Goal: Task Accomplishment & Management: Manage account settings

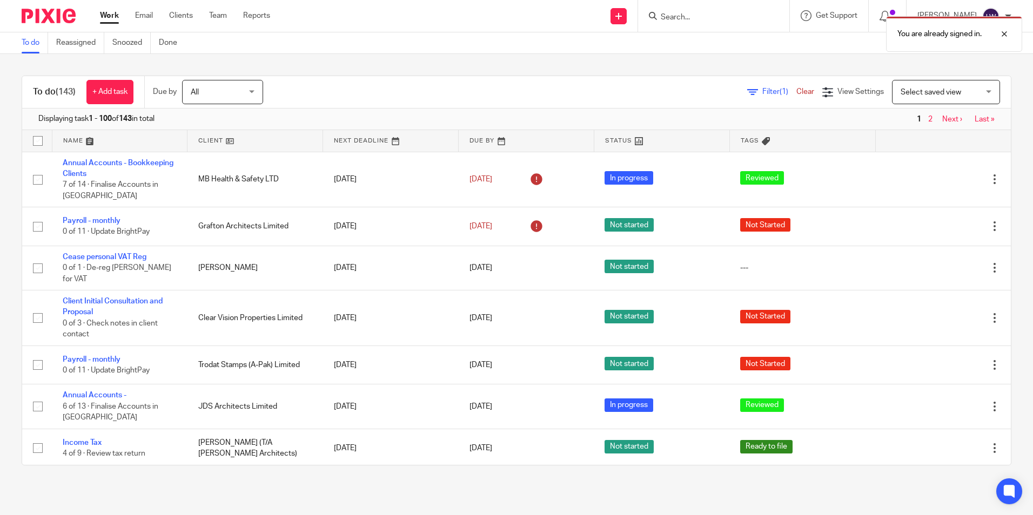
click at [694, 12] on div "You are already signed in." at bounding box center [769, 31] width 506 height 41
click at [700, 16] on div "You are already signed in." at bounding box center [769, 31] width 506 height 41
click at [182, 17] on link "Clients" at bounding box center [181, 15] width 24 height 11
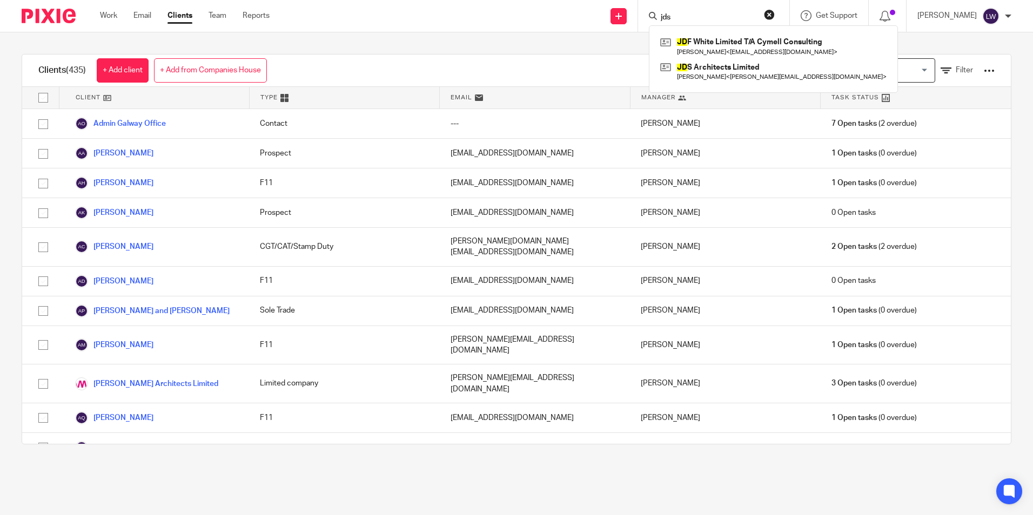
type input "jds"
click button "submit" at bounding box center [0, 0] width 0 height 0
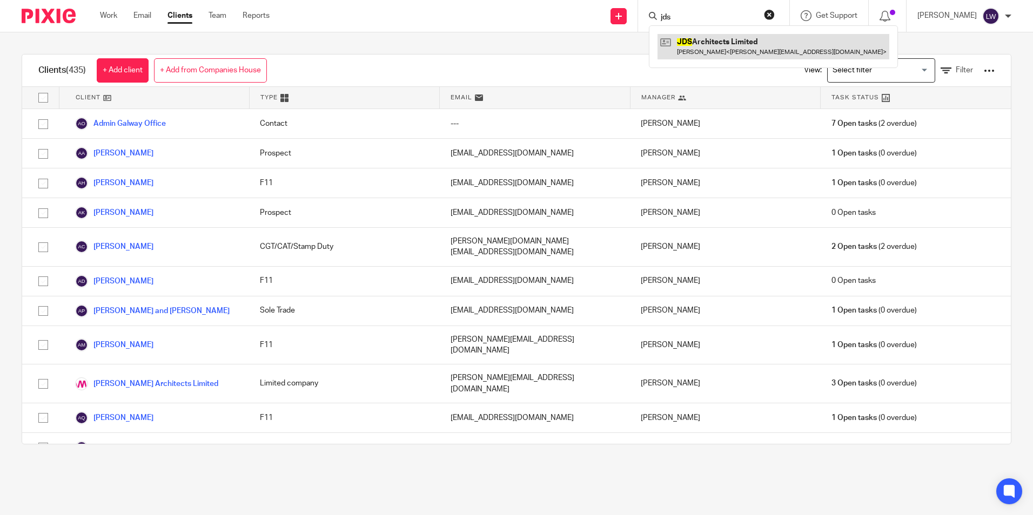
click at [726, 41] on link at bounding box center [774, 46] width 232 height 25
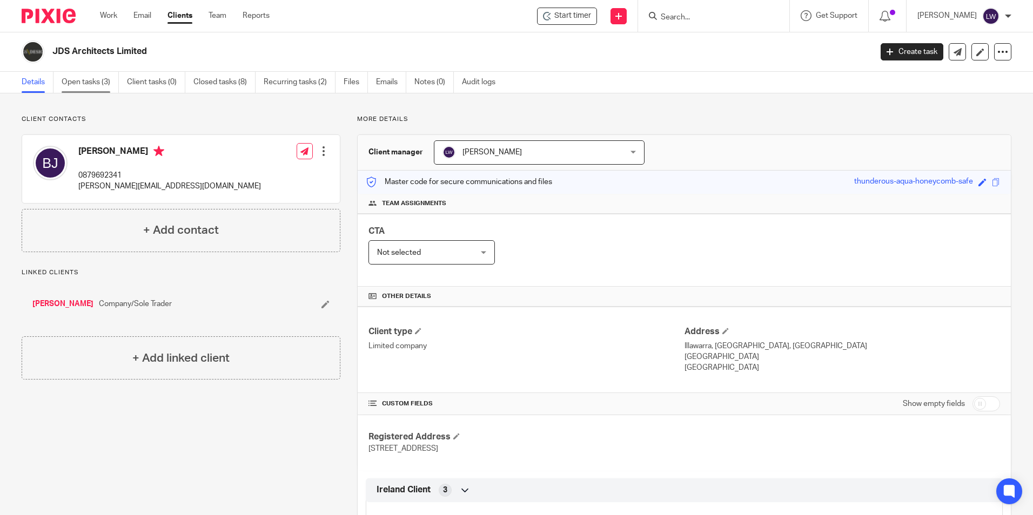
click at [93, 79] on link "Open tasks (3)" at bounding box center [90, 82] width 57 height 21
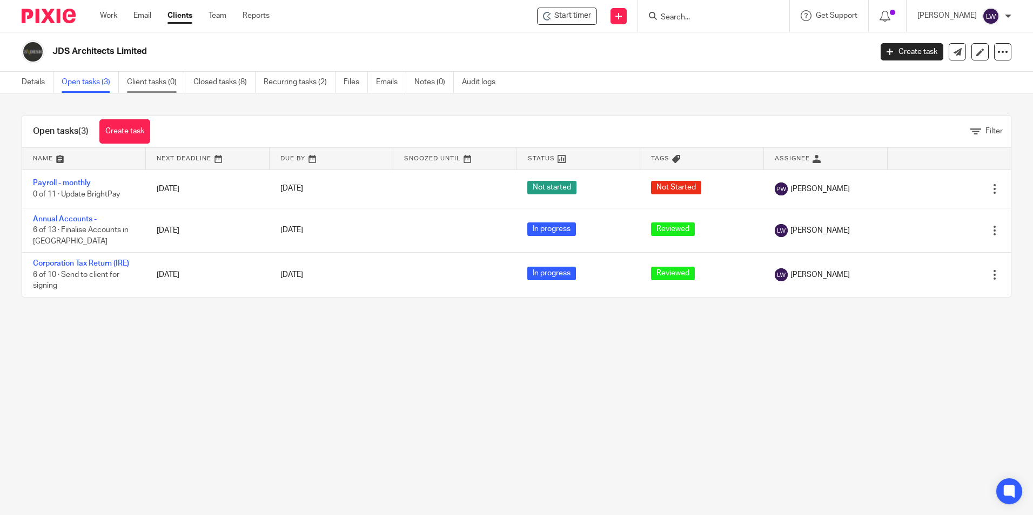
click at [149, 80] on link "Client tasks (0)" at bounding box center [156, 82] width 58 height 21
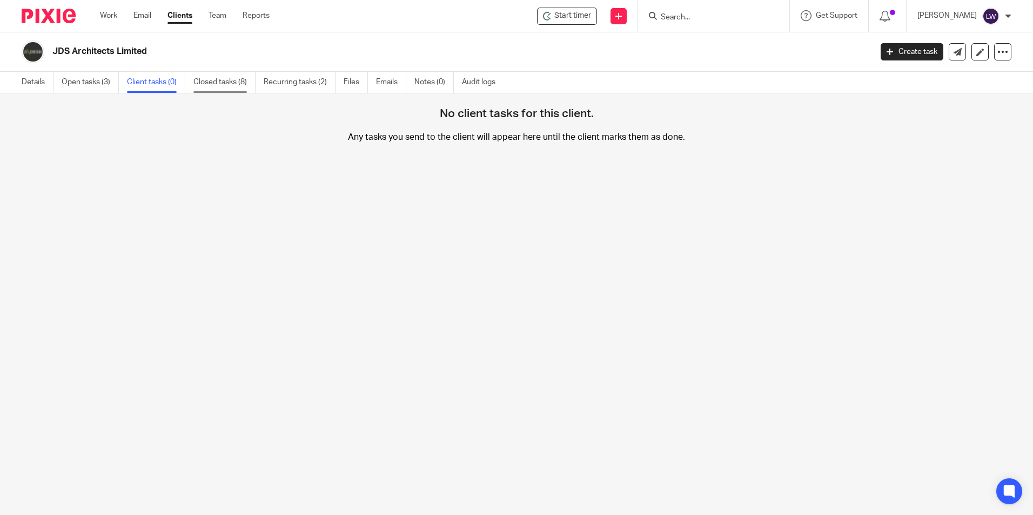
click at [240, 79] on link "Closed tasks (8)" at bounding box center [224, 82] width 62 height 21
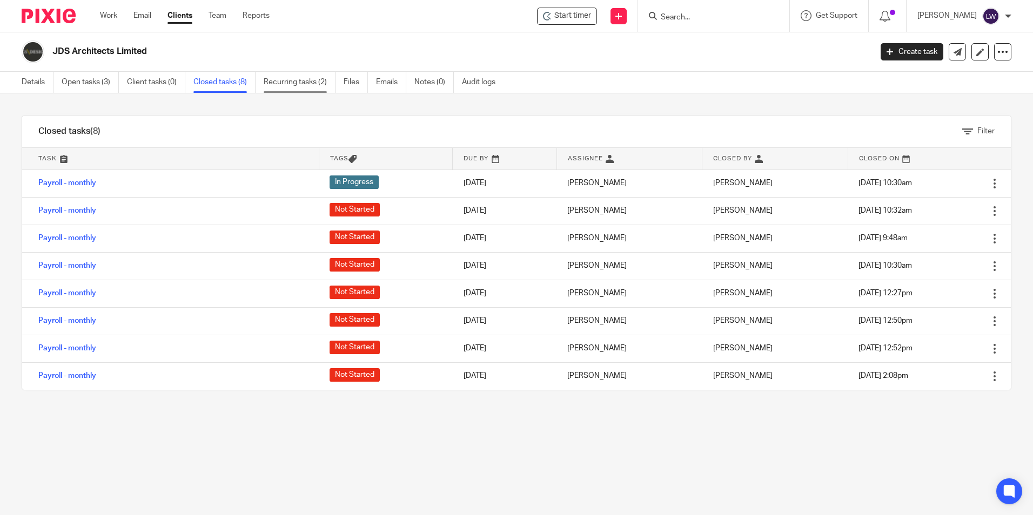
click at [311, 79] on link "Recurring tasks (2)" at bounding box center [300, 82] width 72 height 21
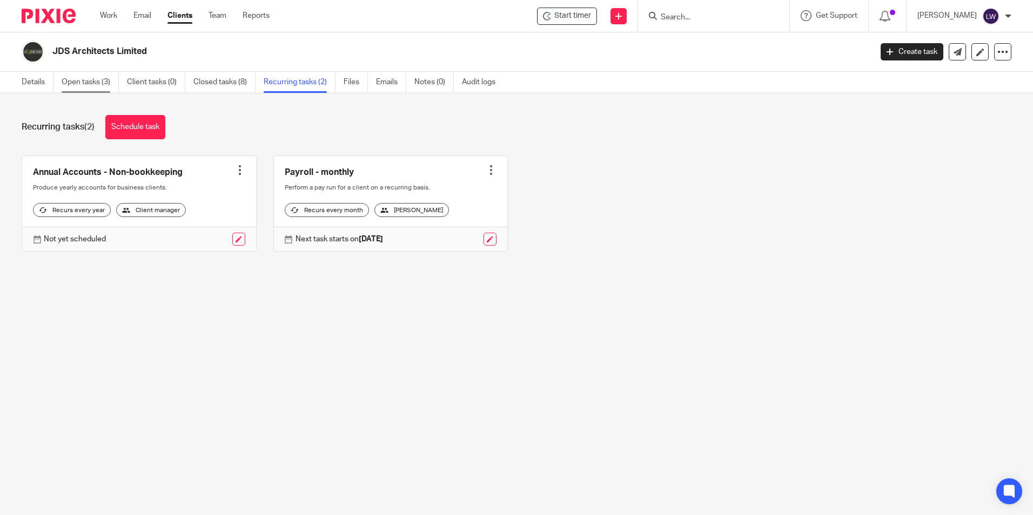
click at [103, 78] on link "Open tasks (3)" at bounding box center [90, 82] width 57 height 21
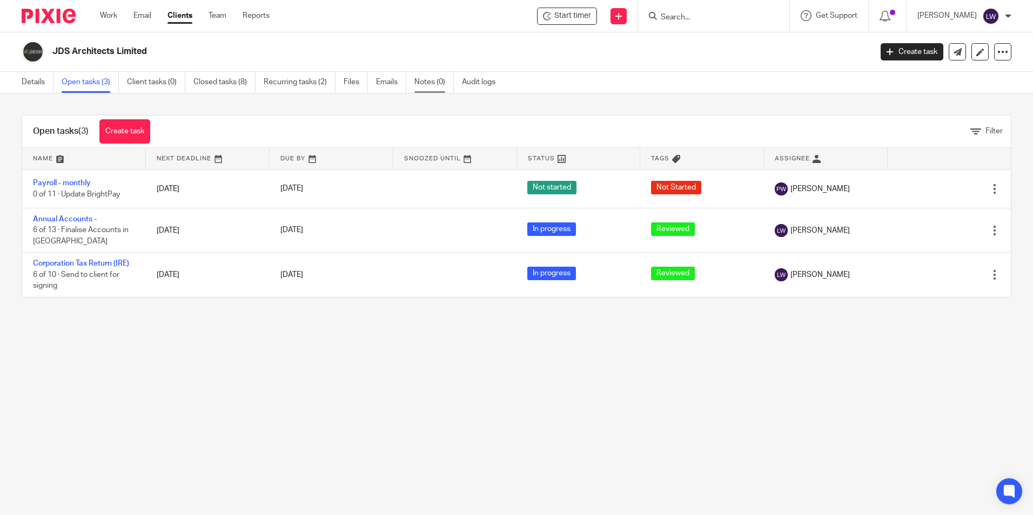
click at [429, 83] on link "Notes (0)" at bounding box center [433, 82] width 39 height 21
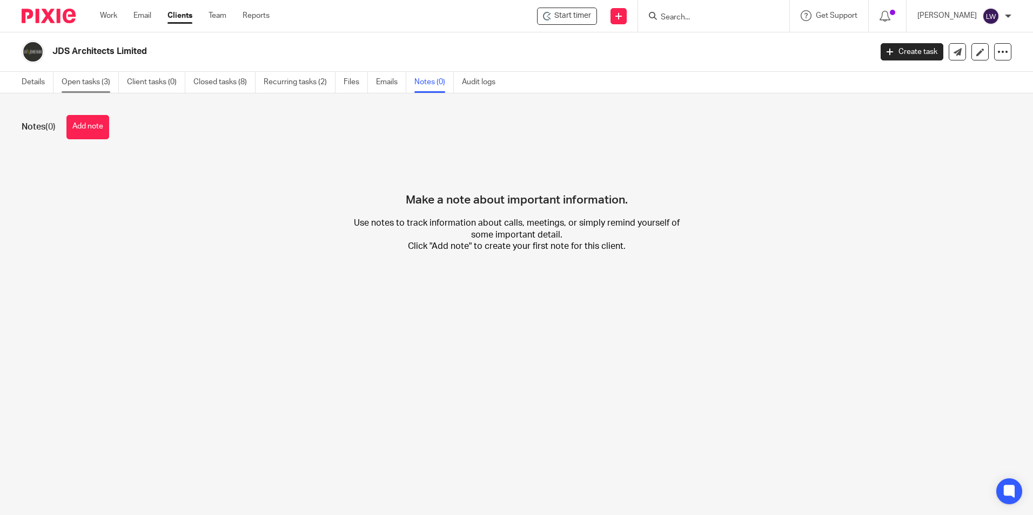
click at [85, 80] on link "Open tasks (3)" at bounding box center [90, 82] width 57 height 21
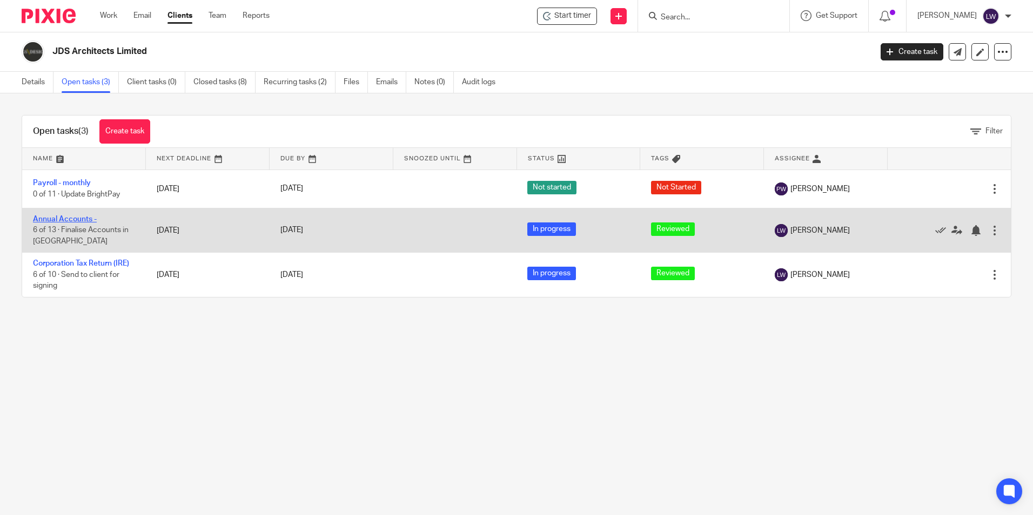
click at [61, 217] on link "Annual Accounts -" at bounding box center [65, 220] width 64 height 8
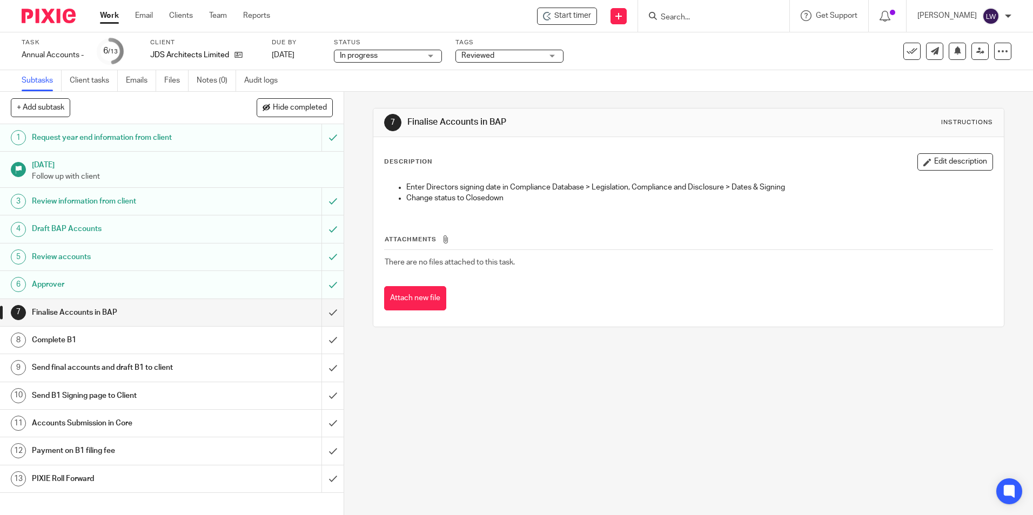
click at [202, 288] on h1 "Approver" at bounding box center [125, 285] width 186 height 16
